Goal: Task Accomplishment & Management: Use online tool/utility

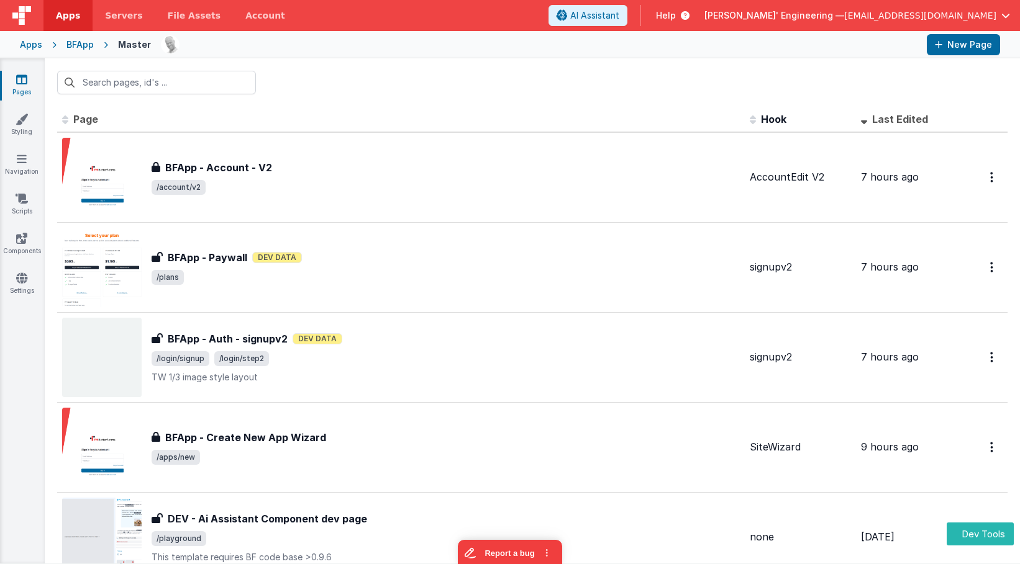
click at [29, 44] on div "Apps" at bounding box center [31, 45] width 22 height 12
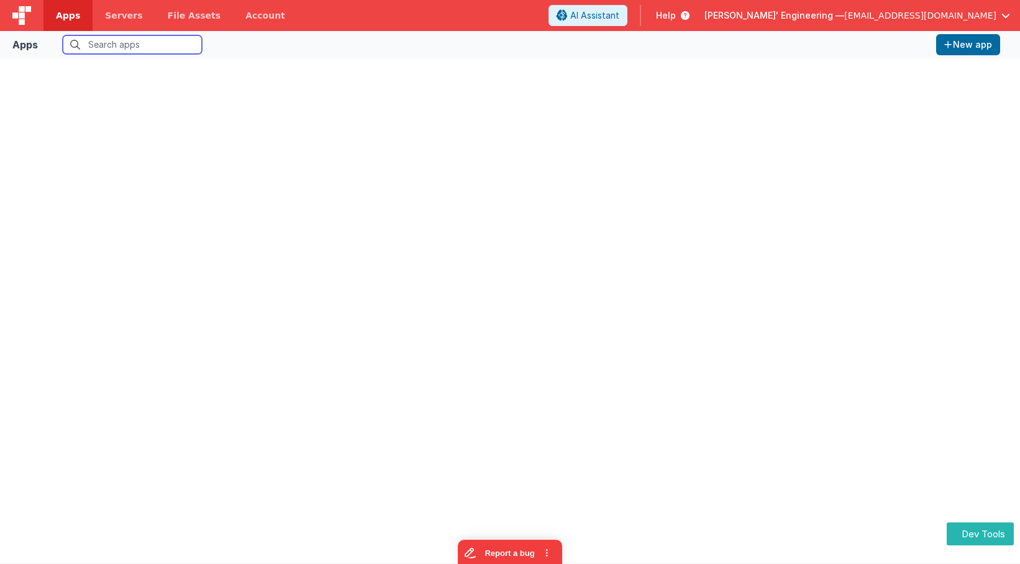
click at [144, 48] on input "text" at bounding box center [132, 44] width 139 height 19
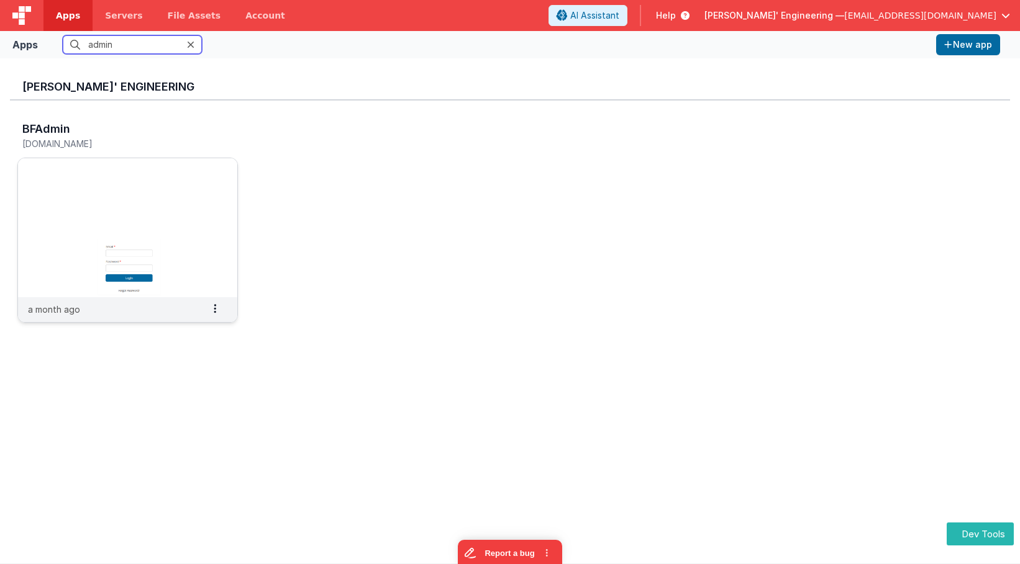
type input "admin"
click at [143, 234] on img at bounding box center [127, 227] width 219 height 139
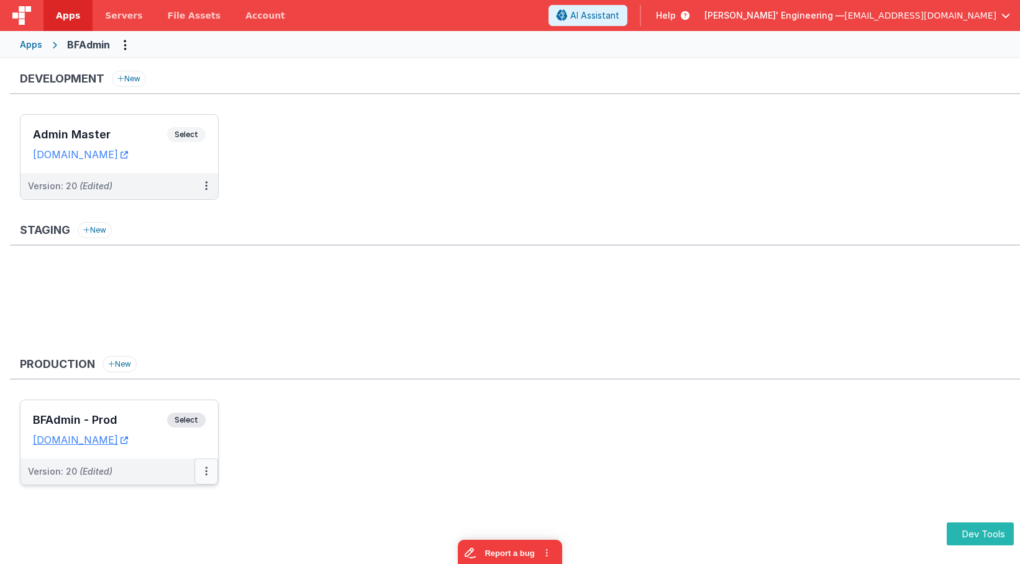
click at [199, 474] on button at bounding box center [206, 472] width 24 height 26
click at [180, 494] on link "Edit" at bounding box center [163, 500] width 109 height 22
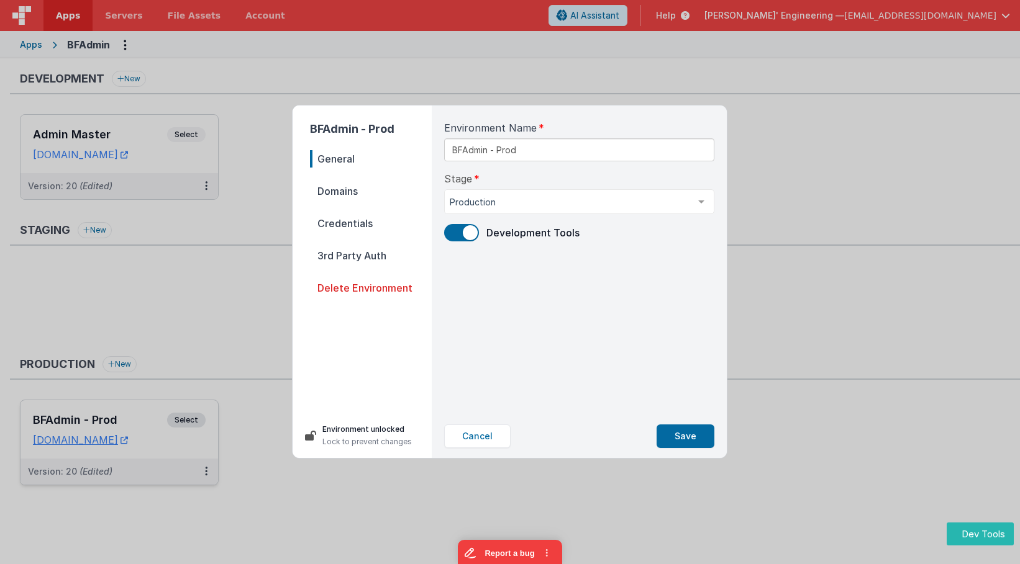
click at [350, 196] on span "Domains" at bounding box center [371, 191] width 122 height 17
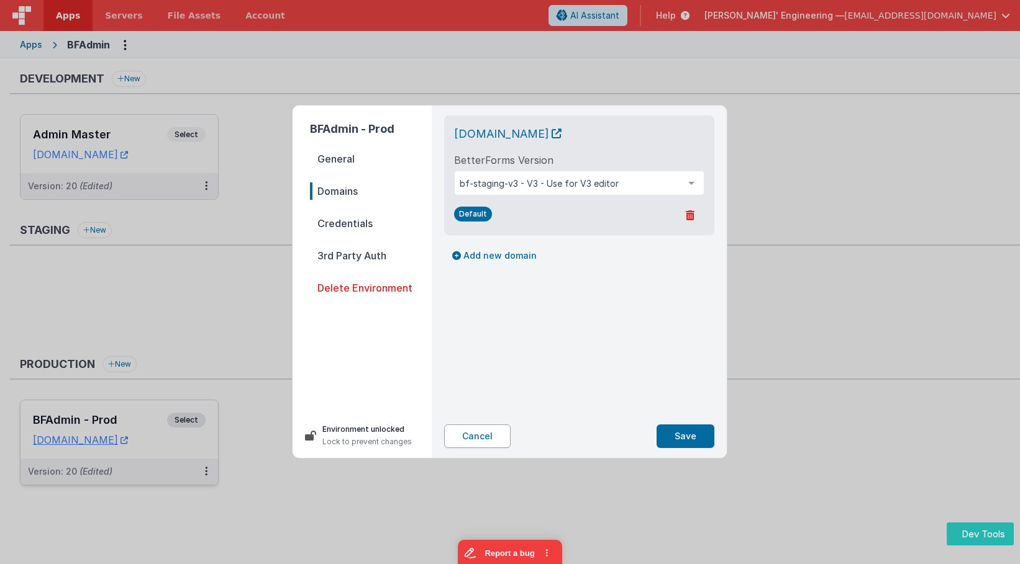
click at [476, 437] on button "Cancel" at bounding box center [477, 437] width 66 height 24
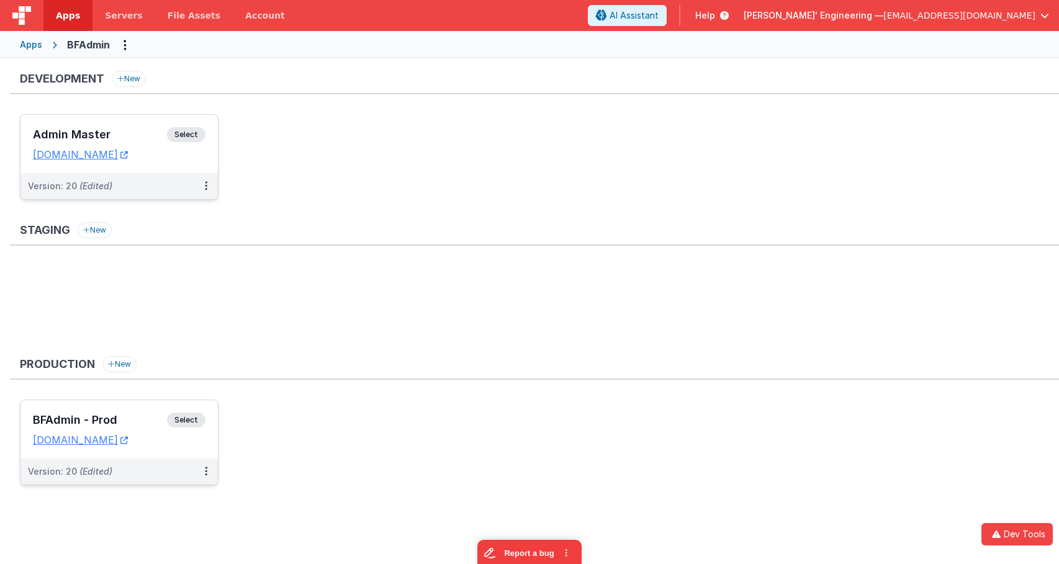
click at [188, 140] on span "Select" at bounding box center [186, 134] width 39 height 15
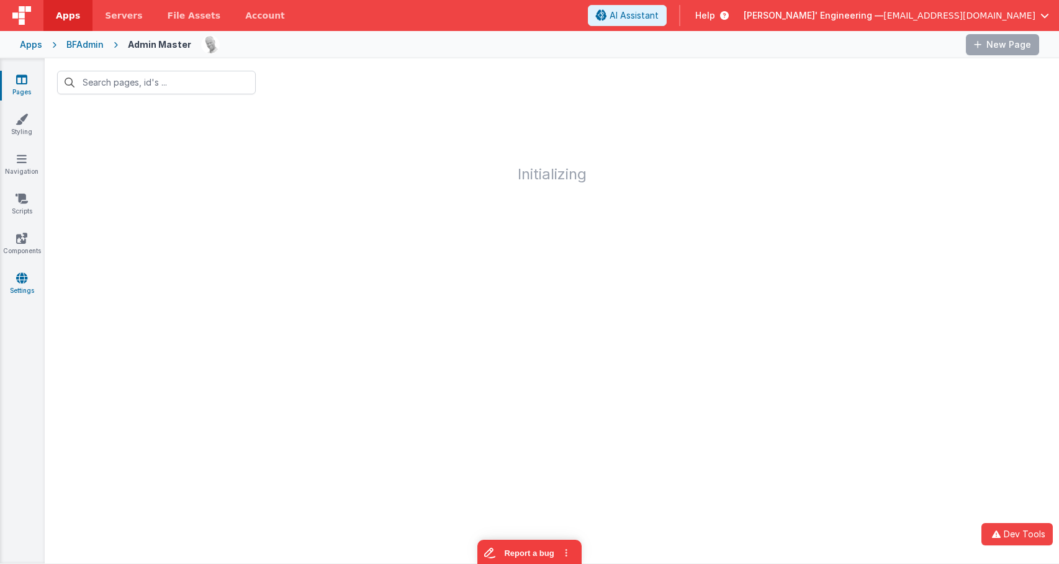
click at [17, 283] on icon at bounding box center [21, 278] width 11 height 12
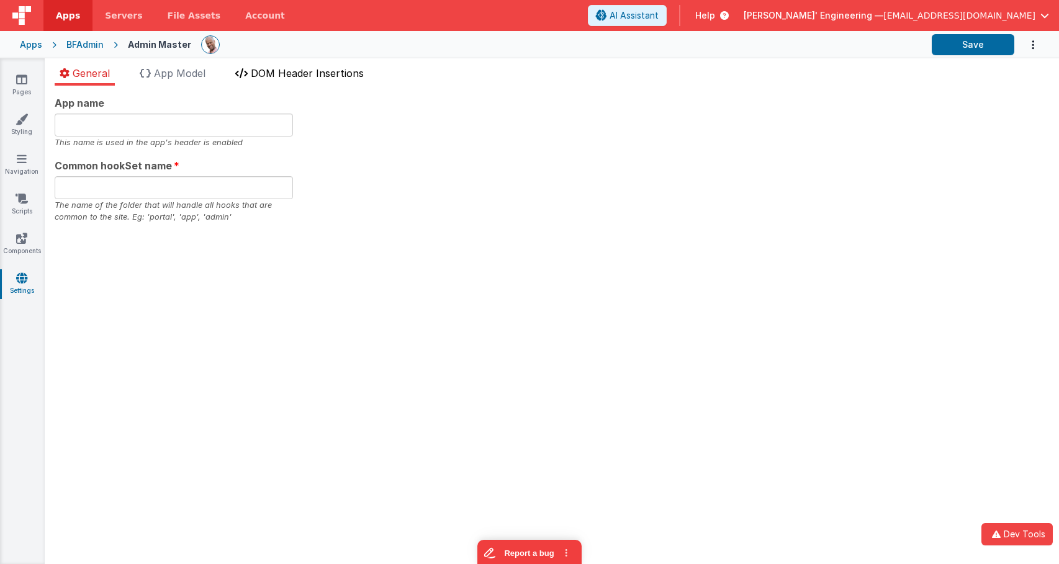
click at [296, 70] on span "DOM Header Insertions" at bounding box center [307, 73] width 113 height 12
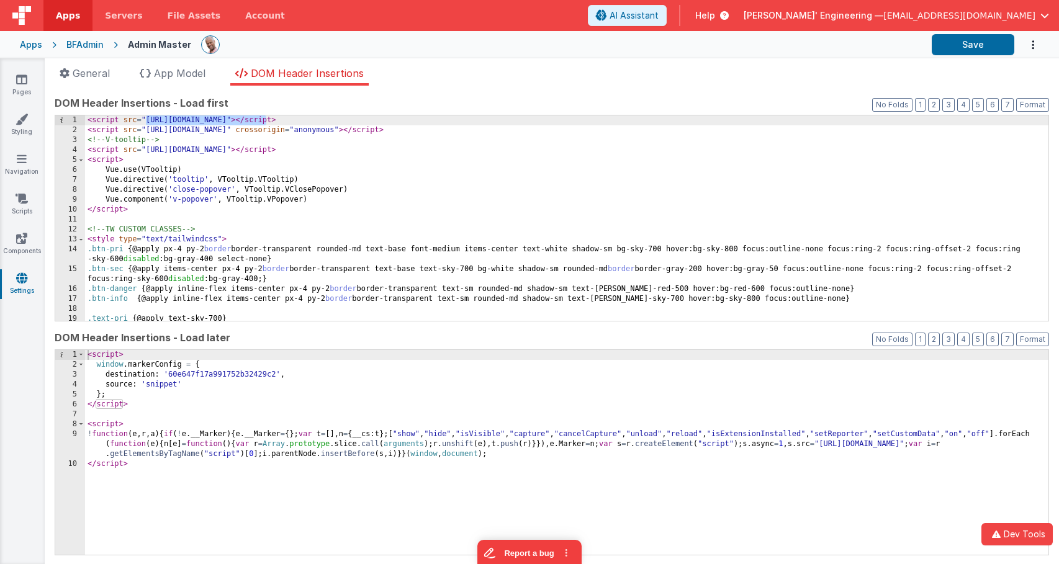
drag, startPoint x: 260, startPoint y: 122, endPoint x: 146, endPoint y: 122, distance: 113.6
click at [146, 122] on div "< script src = "[URL][DOMAIN_NAME]" > </ script > < script src = "[URL][DOMAIN_…" at bounding box center [567, 228] width 964 height 225
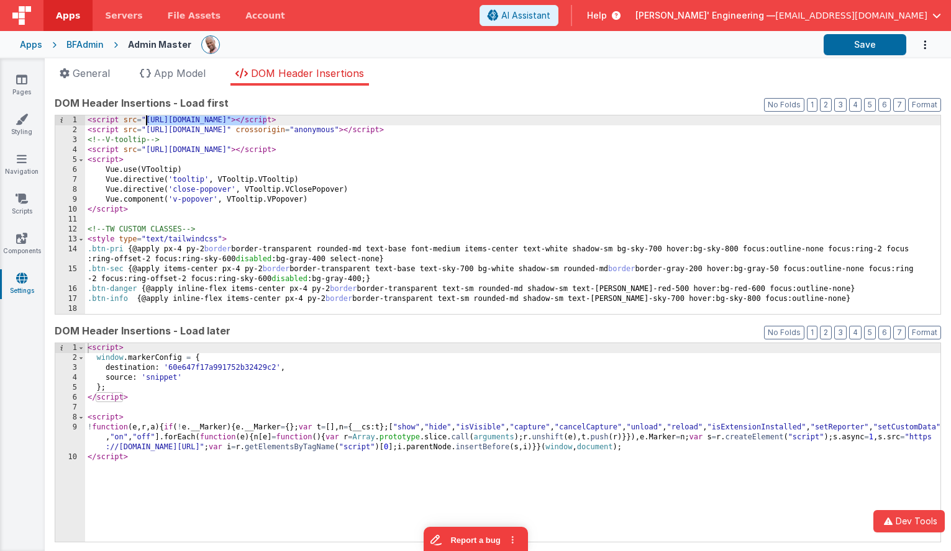
click at [93, 42] on div "BFAdmin" at bounding box center [84, 45] width 37 height 12
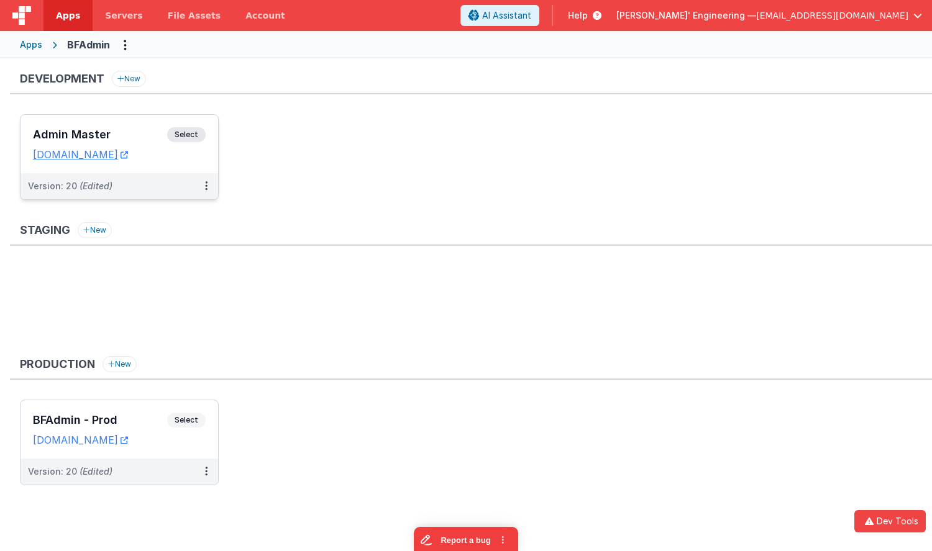
click at [140, 130] on h3 "Admin Master" at bounding box center [100, 135] width 134 height 12
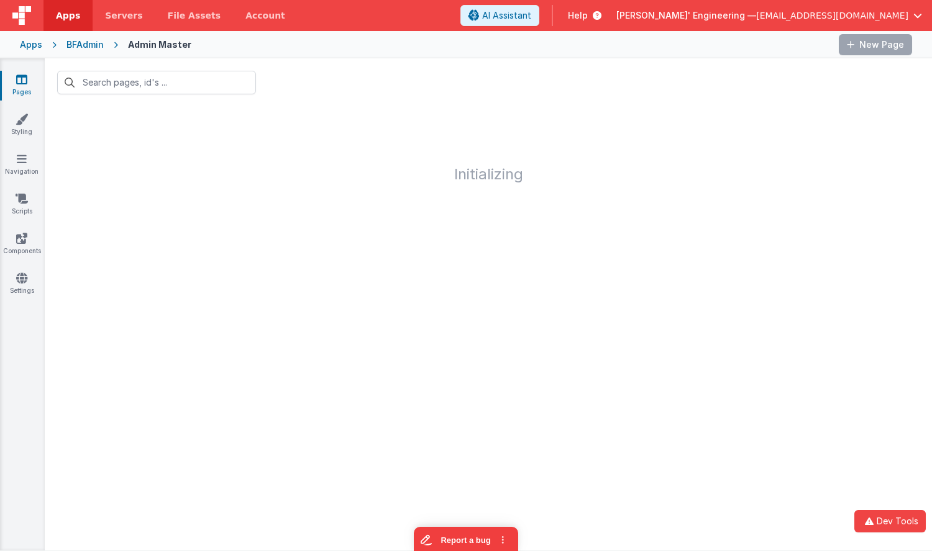
click at [32, 42] on div "Apps" at bounding box center [31, 45] width 22 height 12
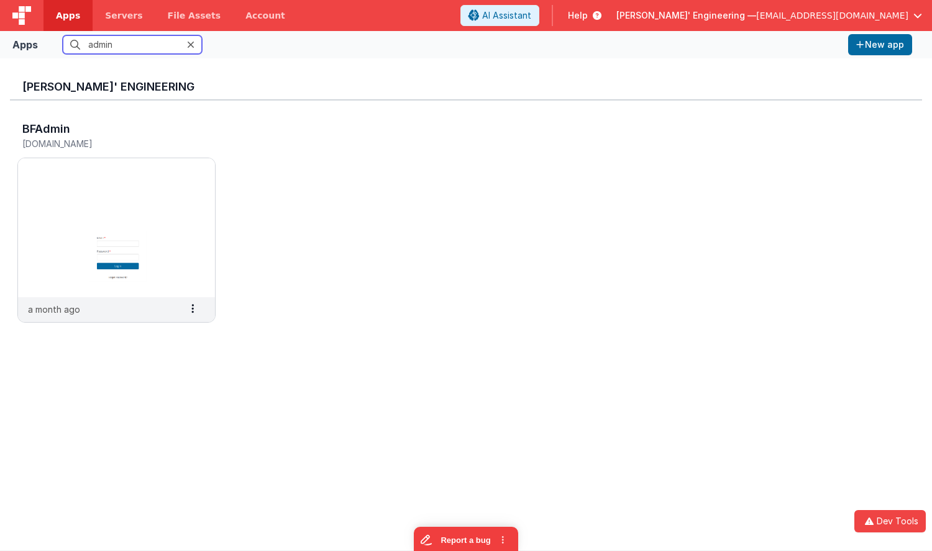
drag, startPoint x: 145, startPoint y: 45, endPoint x: 37, endPoint y: 33, distance: 109.4
click at [37, 33] on div "Apps admin New app" at bounding box center [466, 44] width 932 height 27
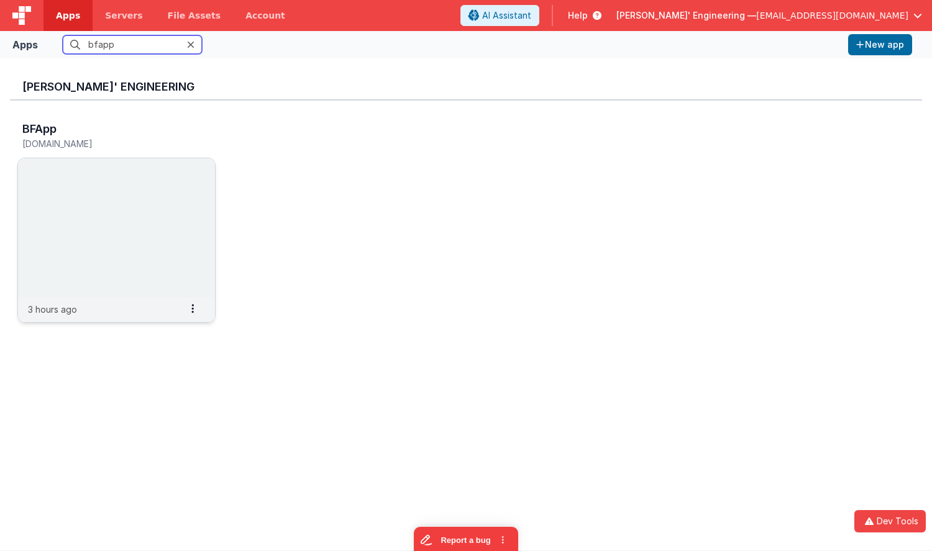
type input "bfapp"
click at [70, 220] on img at bounding box center [116, 227] width 197 height 139
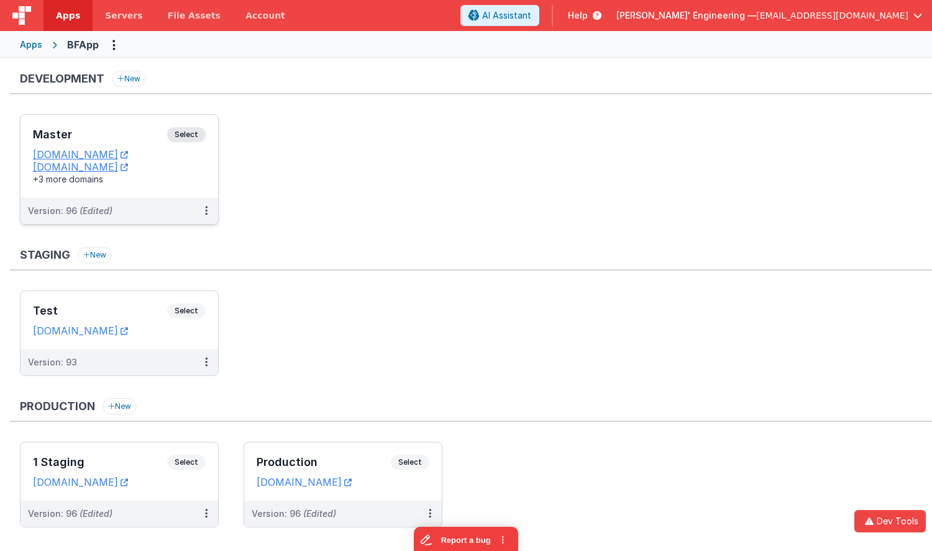
click at [202, 132] on span "Select" at bounding box center [186, 134] width 39 height 15
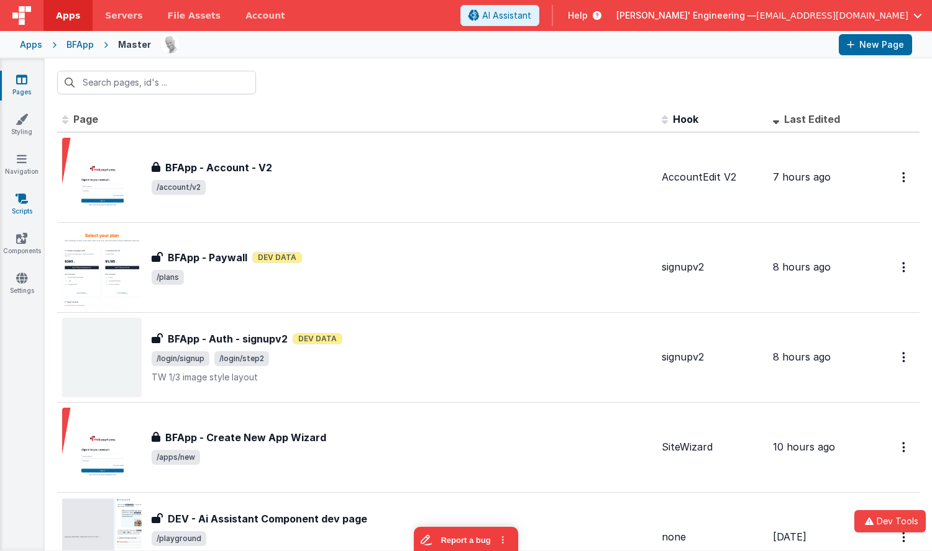
click at [20, 199] on icon at bounding box center [22, 199] width 12 height 12
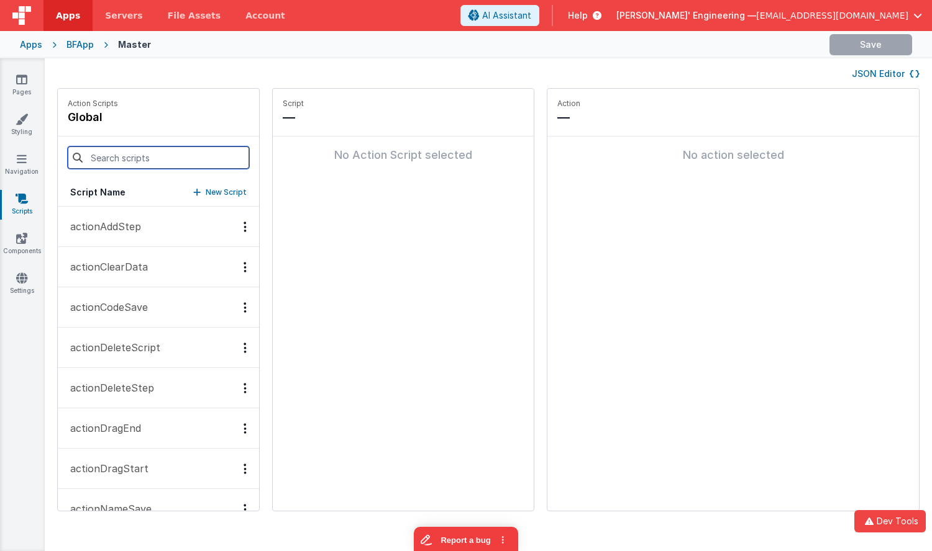
click at [132, 160] on input at bounding box center [158, 158] width 181 height 22
click at [154, 158] on input at bounding box center [158, 158] width 181 height 22
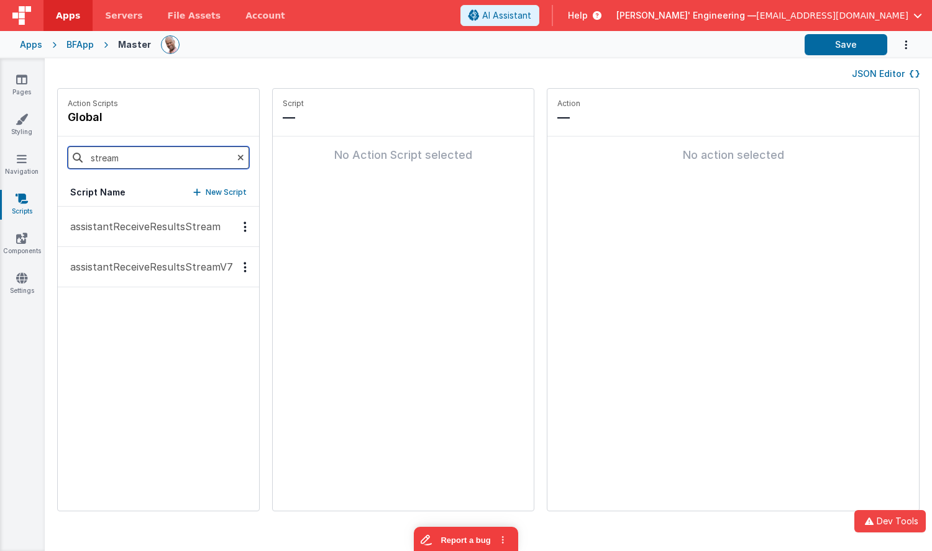
type input "stream"
click at [168, 266] on p "assistantReceiveResultsStreamV7" at bounding box center [148, 267] width 170 height 15
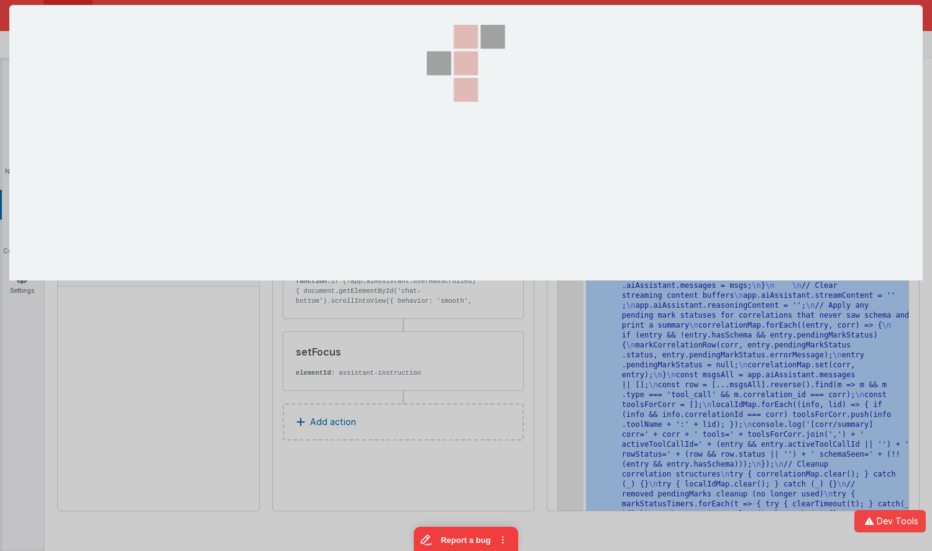
scroll to position [7384, 0]
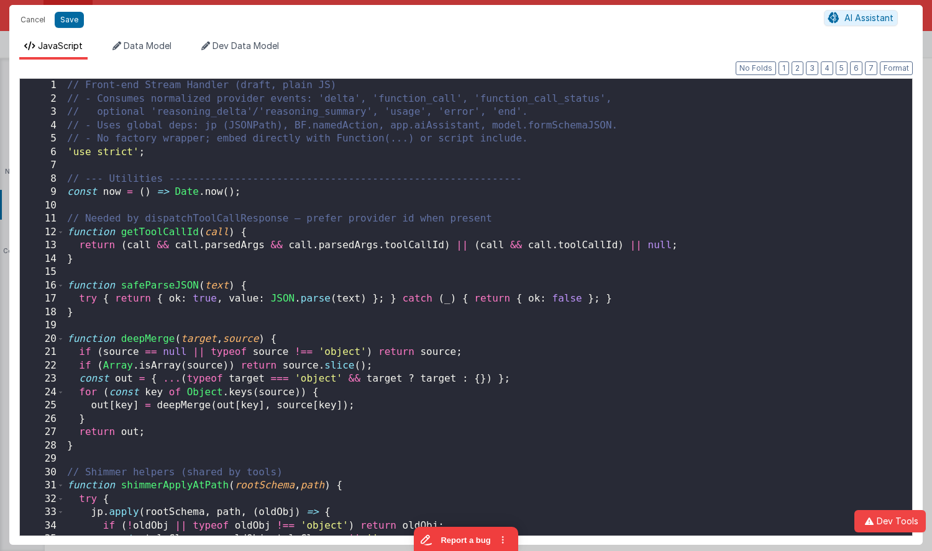
click at [553, 213] on div "// Front-end Stream Handler (draft, plain JS) // - Consumes normalized provider…" at bounding box center [488, 320] width 847 height 483
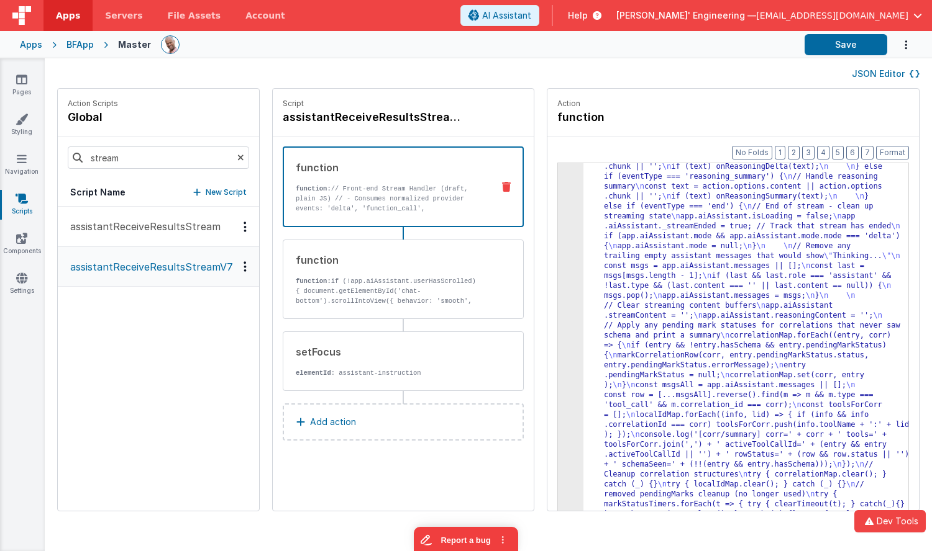
scroll to position [7086, 0]
click at [837, 48] on button "Save" at bounding box center [845, 44] width 83 height 21
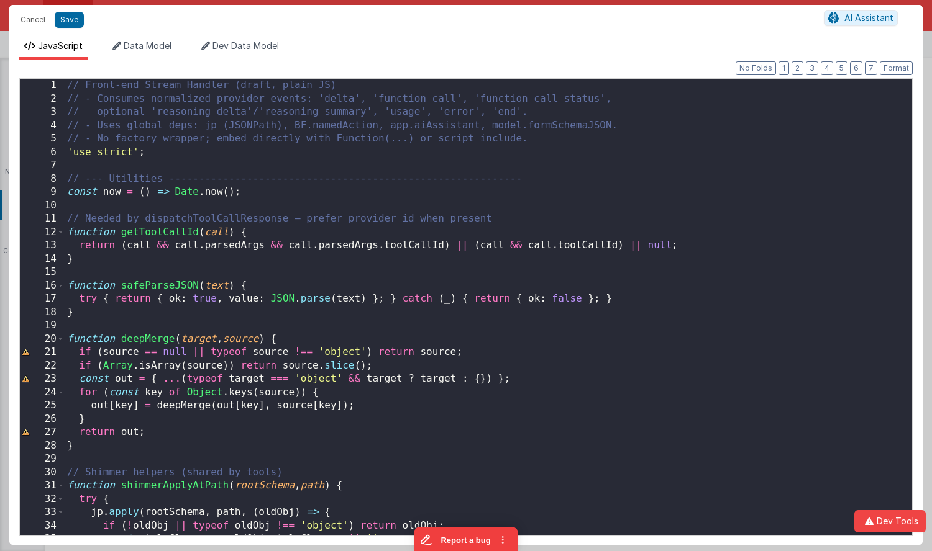
click at [564, 241] on div "// Front-end Stream Handler (draft, plain JS) // - Consumes normalized provider…" at bounding box center [488, 321] width 847 height 484
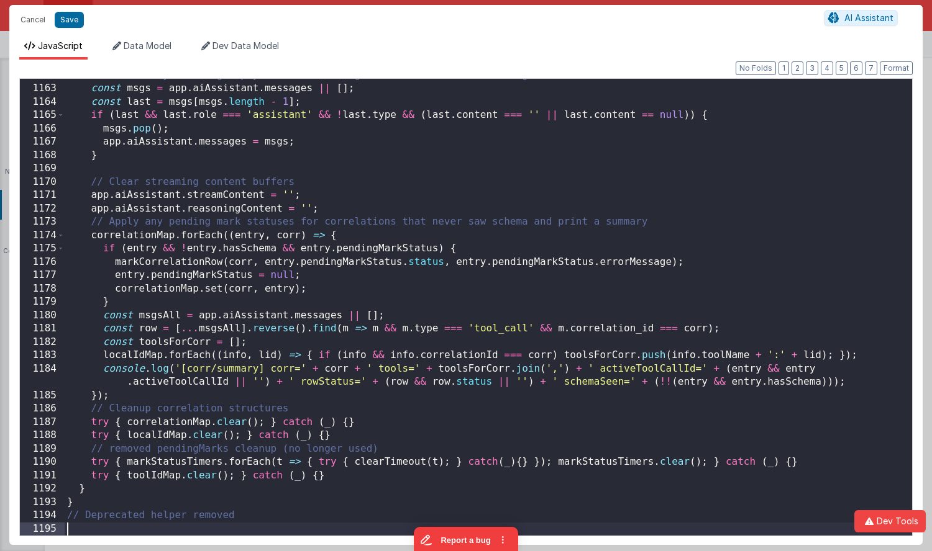
scroll to position [15805, 0]
